Goal: Find specific page/section: Find specific page/section

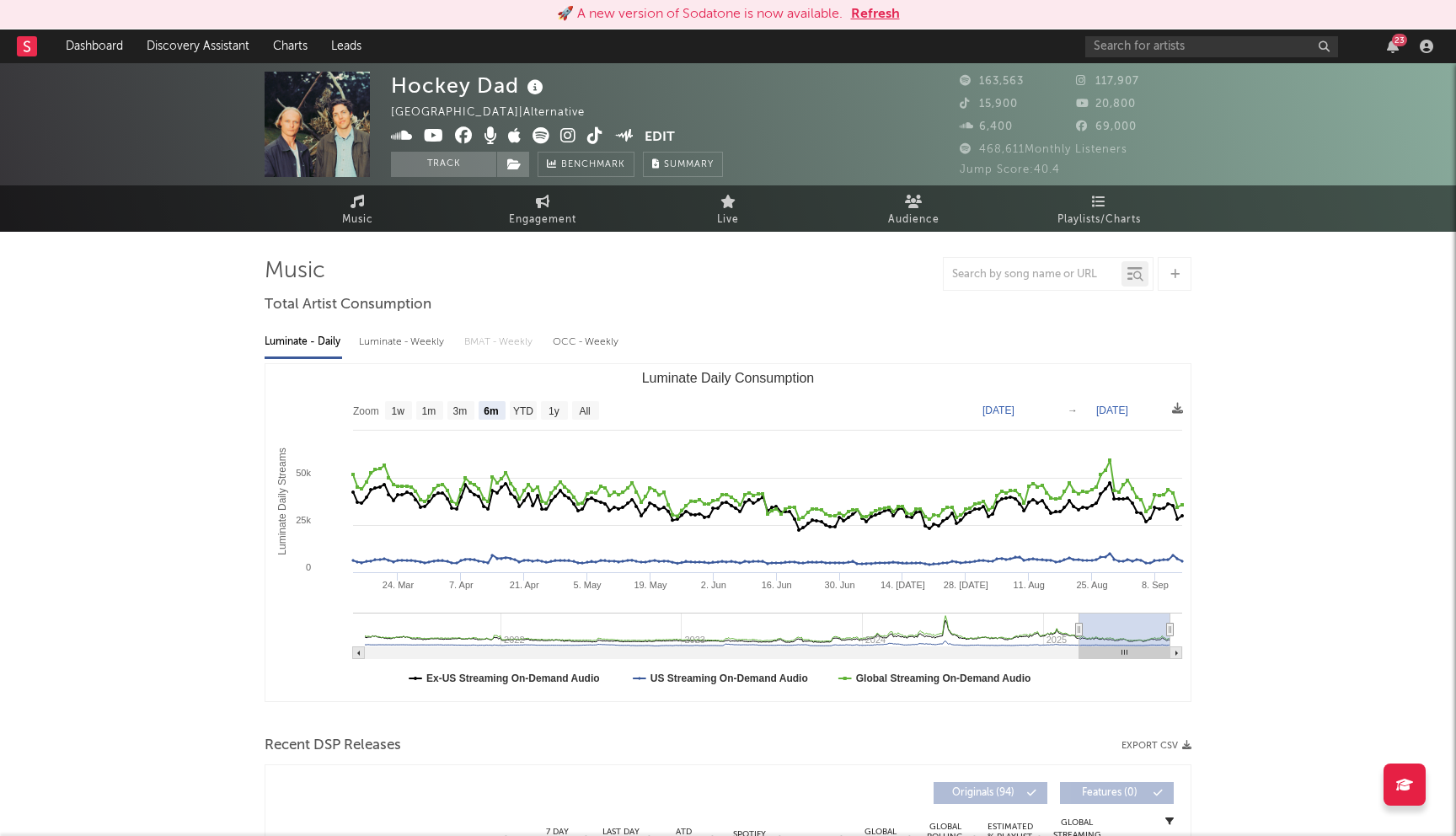
select select "6m"
click at [1131, 45] on input "text" at bounding box center [1212, 46] width 253 height 21
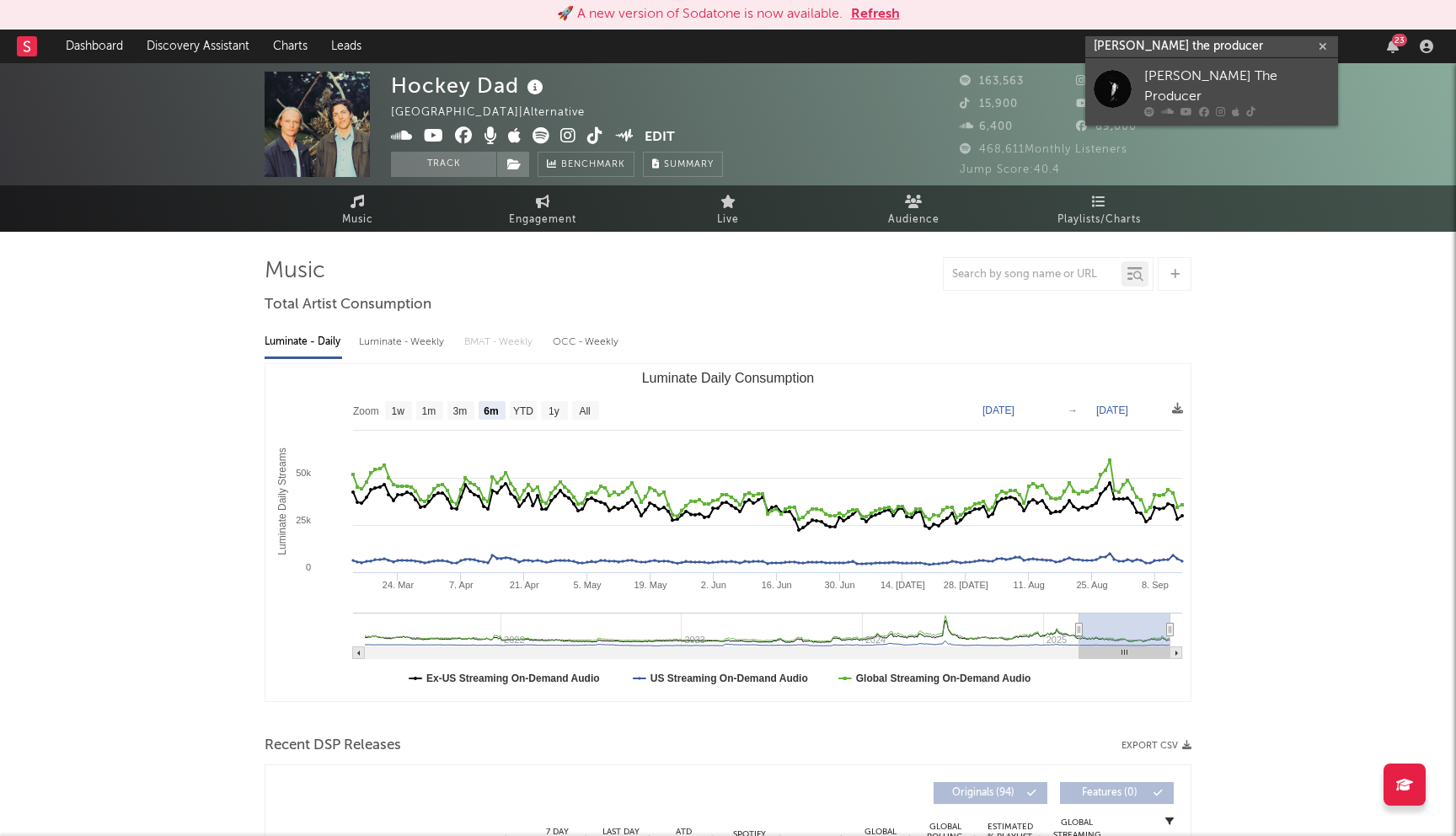
type input "[PERSON_NAME] the producer"
click at [1176, 107] on div at bounding box center [1237, 112] width 185 height 10
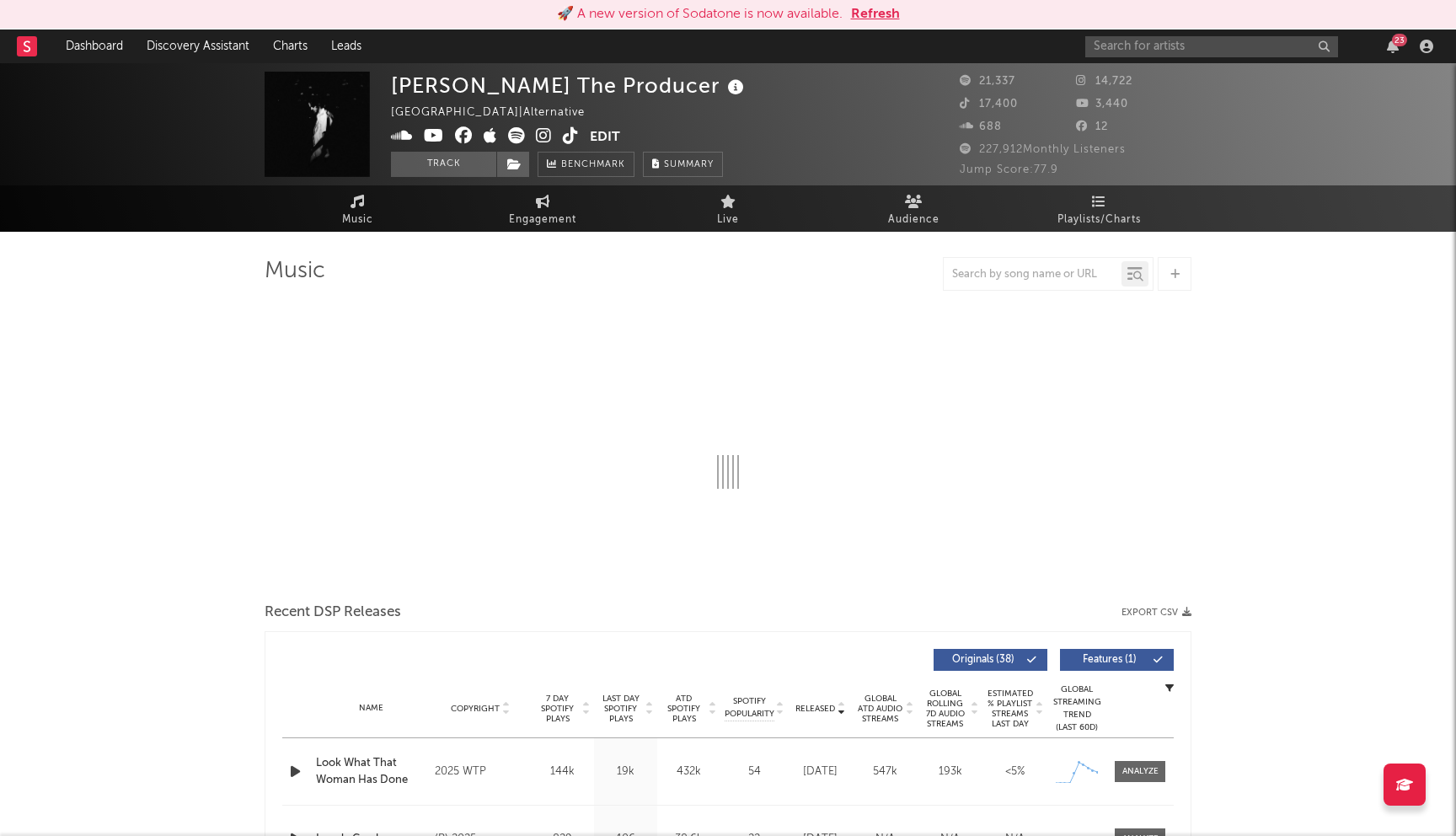
select select "6m"
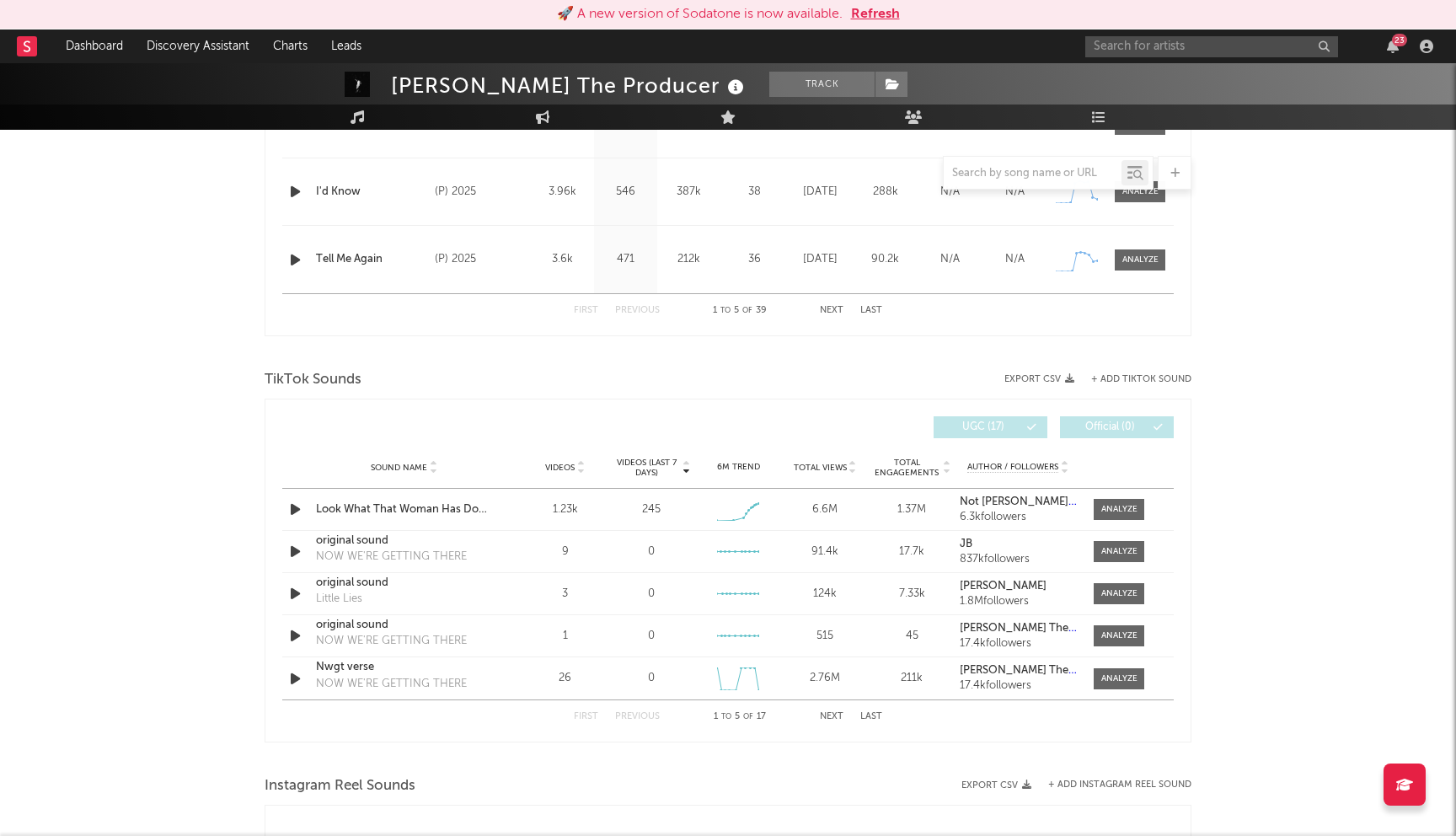
scroll to position [1048, 0]
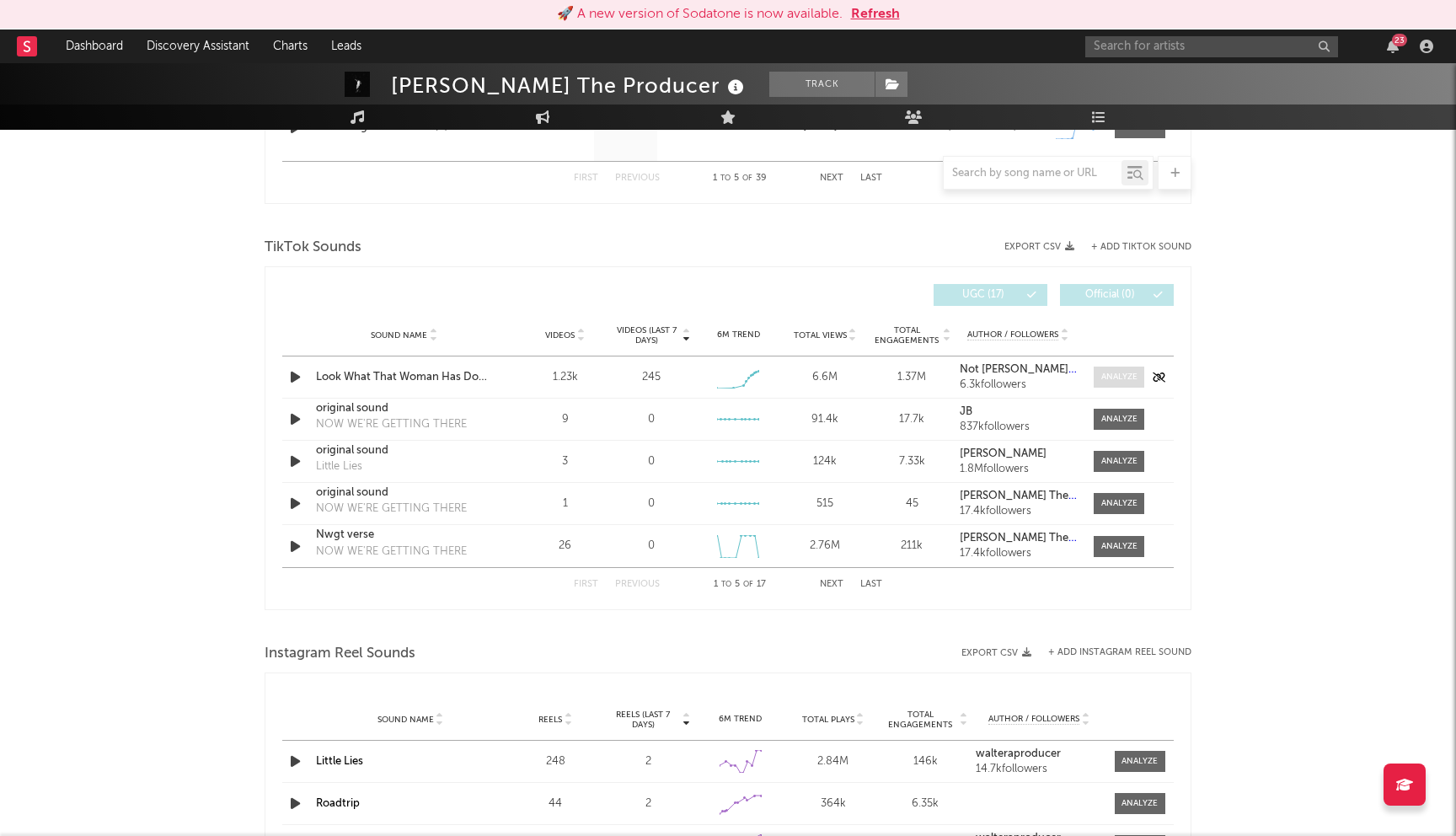
click at [1116, 371] on div at bounding box center [1120, 377] width 36 height 13
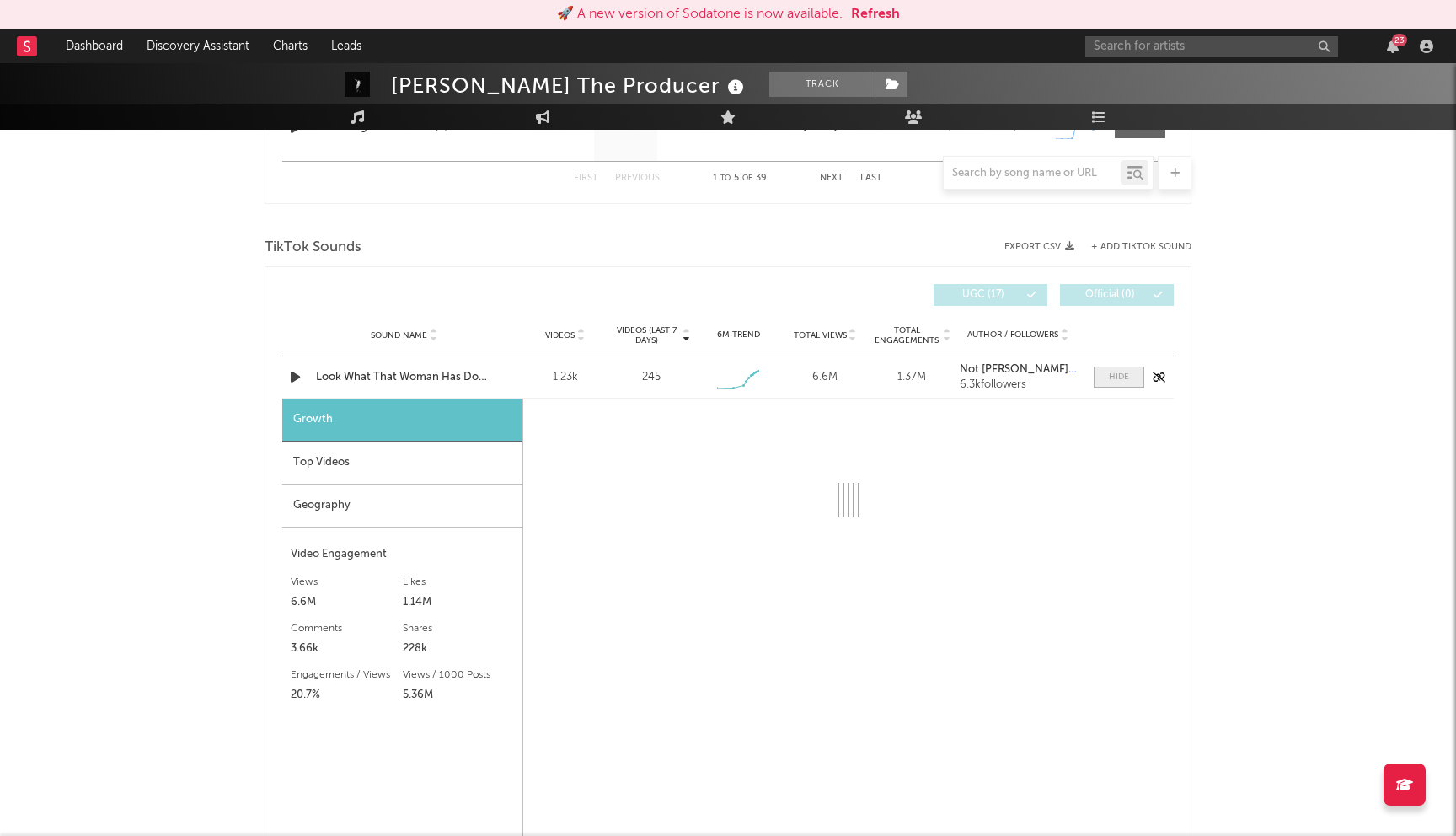
select select "1w"
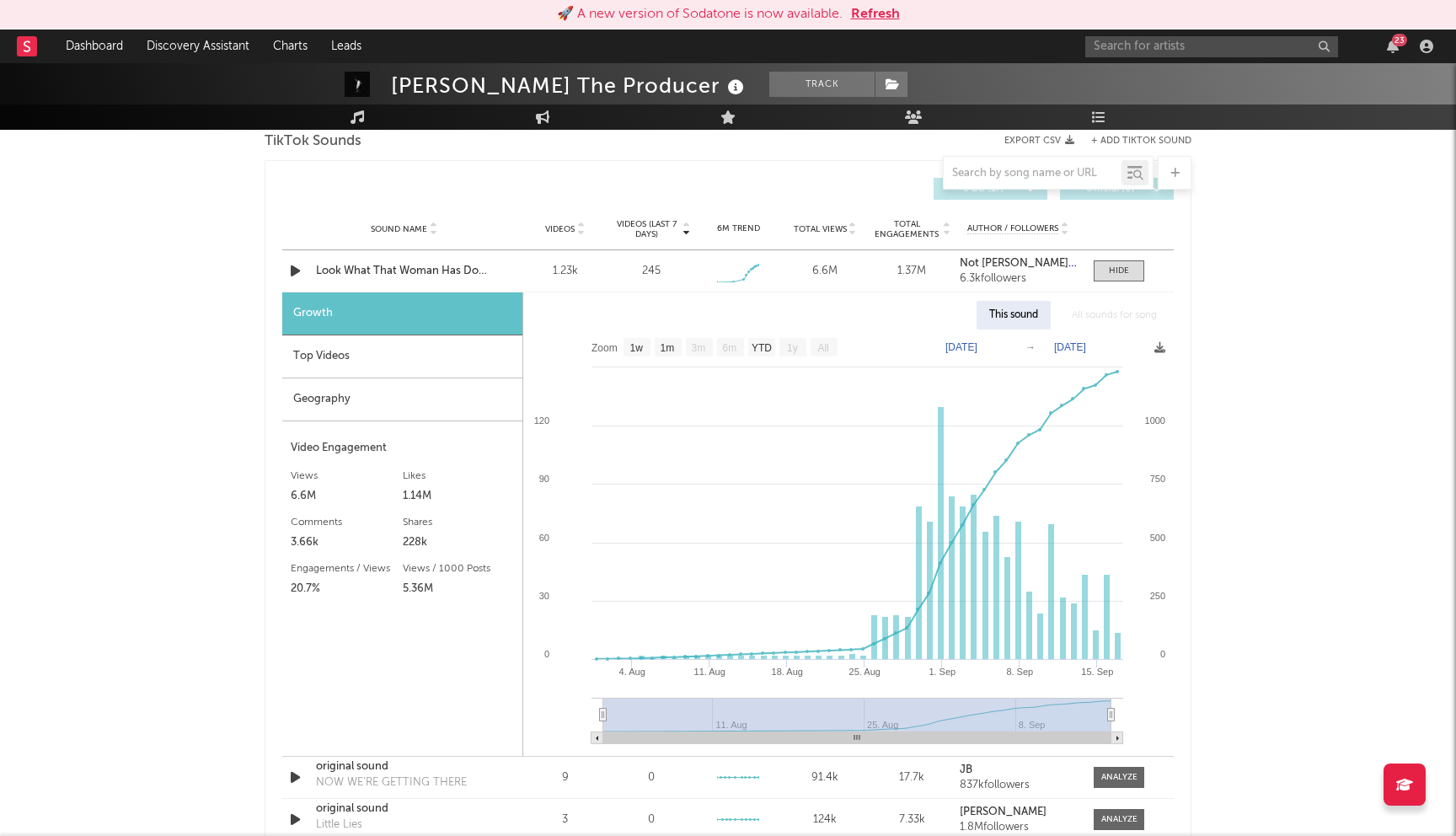
scroll to position [1167, 0]
